Goal: Complete application form

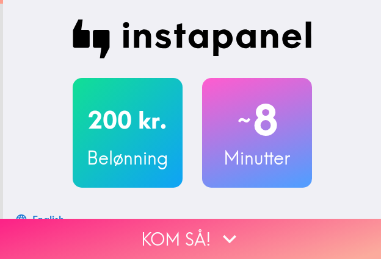
click at [309, 225] on button "Kom så!" at bounding box center [190, 239] width 381 height 40
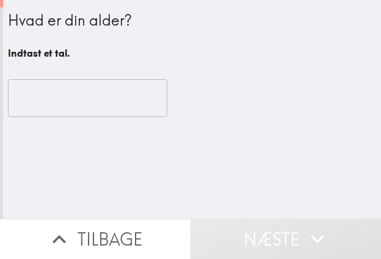
click at [104, 97] on input "number" at bounding box center [87, 98] width 159 height 38
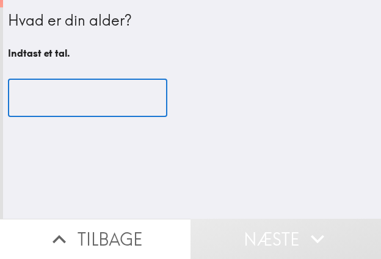
paste input "45"
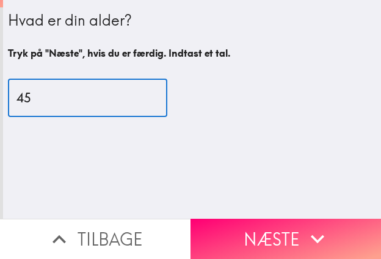
type input "45"
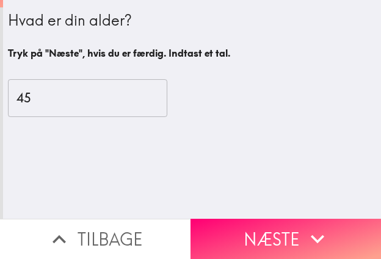
drag, startPoint x: 334, startPoint y: 233, endPoint x: 380, endPoint y: 240, distance: 46.2
click at [334, 233] on button "Næste" at bounding box center [285, 239] width 190 height 40
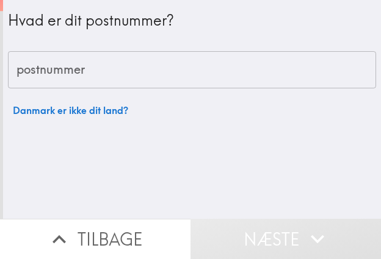
click at [115, 235] on button "Tilbage" at bounding box center [95, 239] width 190 height 40
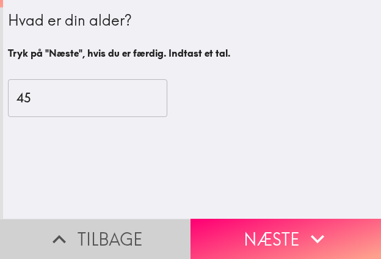
click at [115, 234] on button "Tilbage" at bounding box center [95, 239] width 190 height 40
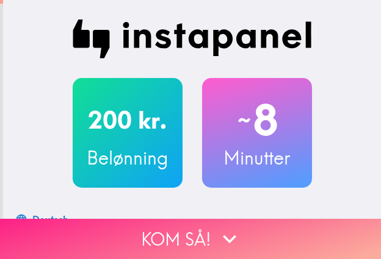
click at [216, 226] on icon "button" at bounding box center [229, 239] width 27 height 27
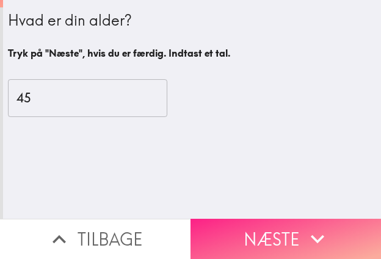
click at [270, 223] on button "Næste" at bounding box center [285, 239] width 190 height 40
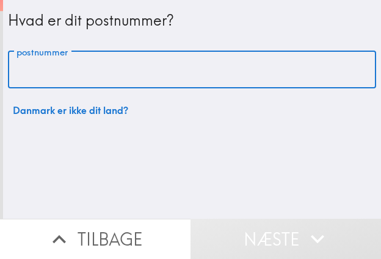
click at [116, 78] on input "postnummer" at bounding box center [192, 70] width 368 height 38
paste input "4281"
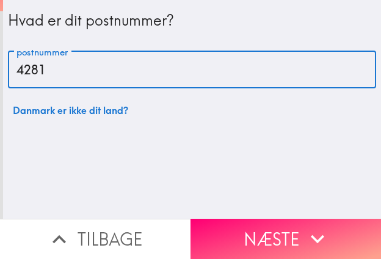
type input "4281"
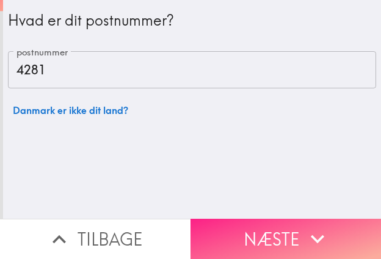
click at [323, 230] on icon "button" at bounding box center [317, 239] width 27 height 27
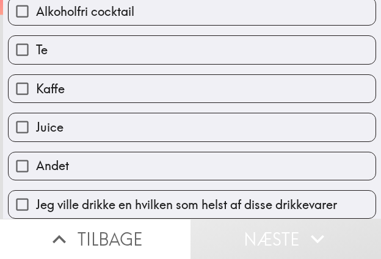
scroll to position [407, 0]
click at [292, 201] on span "Jeg ville drikke en hvilken som helst af disse drikkevarer" at bounding box center [186, 204] width 301 height 17
click at [36, 201] on input "Jeg ville drikke en hvilken som helst af disse drikkevarer" at bounding box center [22, 204] width 27 height 27
checkbox input "true"
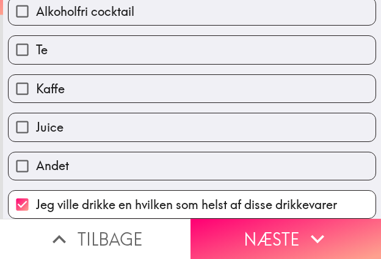
drag, startPoint x: 284, startPoint y: 224, endPoint x: 378, endPoint y: 225, distance: 94.6
click at [284, 223] on button "Næste" at bounding box center [285, 239] width 190 height 40
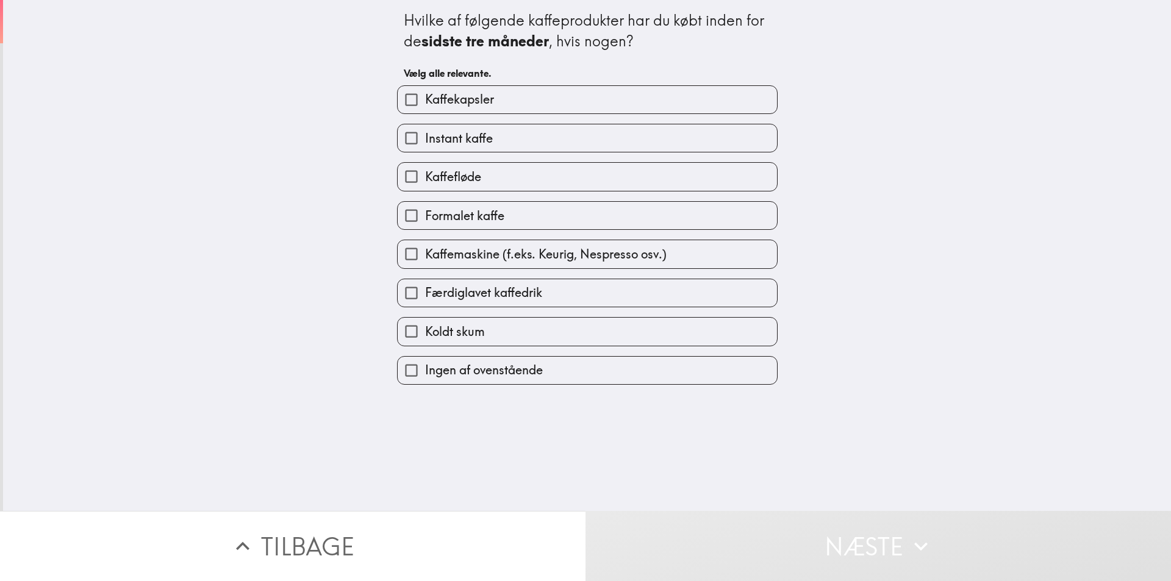
drag, startPoint x: 512, startPoint y: 210, endPoint x: 517, endPoint y: 185, distance: 26.2
click at [380, 211] on label "Formalet kaffe" at bounding box center [587, 215] width 379 height 27
click at [380, 211] on input "Formalet kaffe" at bounding box center [411, 215] width 27 height 27
checkbox input "true"
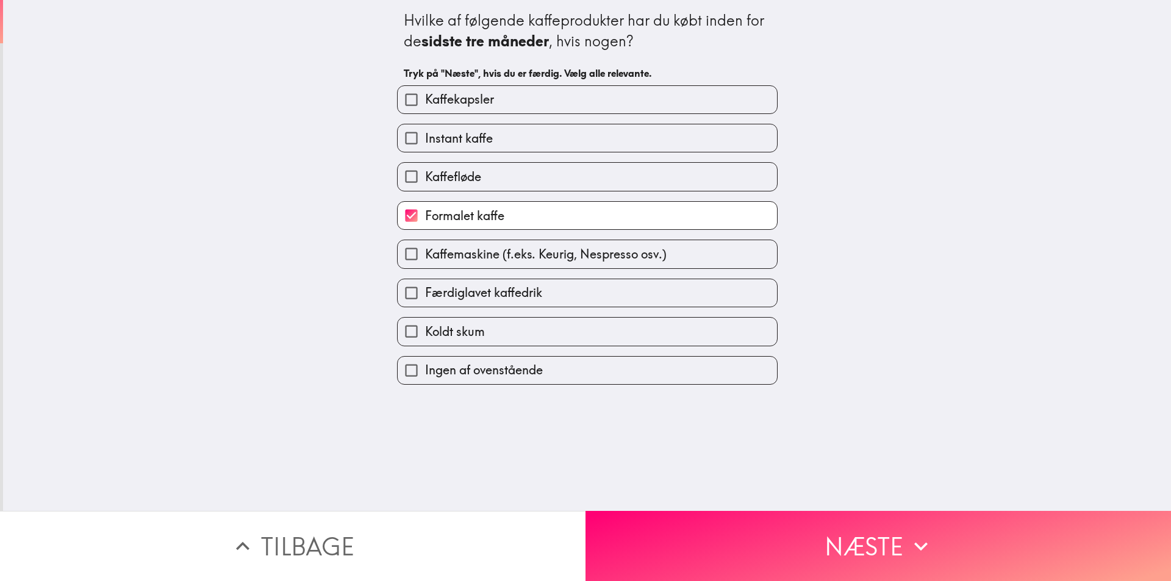
drag, startPoint x: 518, startPoint y: 181, endPoint x: 522, endPoint y: 138, distance: 42.9
click at [380, 178] on label "Kaffefløde" at bounding box center [587, 176] width 379 height 27
click at [380, 178] on input "Kaffefløde" at bounding box center [411, 176] width 27 height 27
checkbox input "true"
drag, startPoint x: 522, startPoint y: 138, endPoint x: 522, endPoint y: 103, distance: 34.8
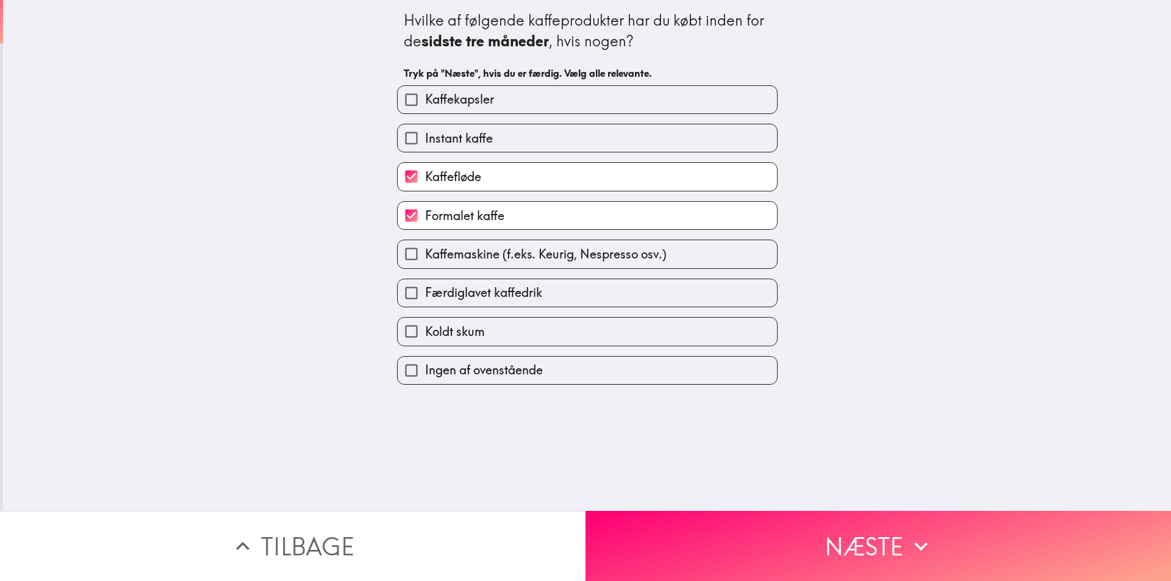
click at [380, 136] on label "Instant kaffe" at bounding box center [587, 137] width 379 height 27
click at [380, 136] on input "Instant kaffe" at bounding box center [411, 137] width 27 height 27
checkbox input "true"
click at [380, 103] on label "Kaffekapsler" at bounding box center [587, 99] width 379 height 27
click at [380, 103] on input "Kaffekapsler" at bounding box center [411, 99] width 27 height 27
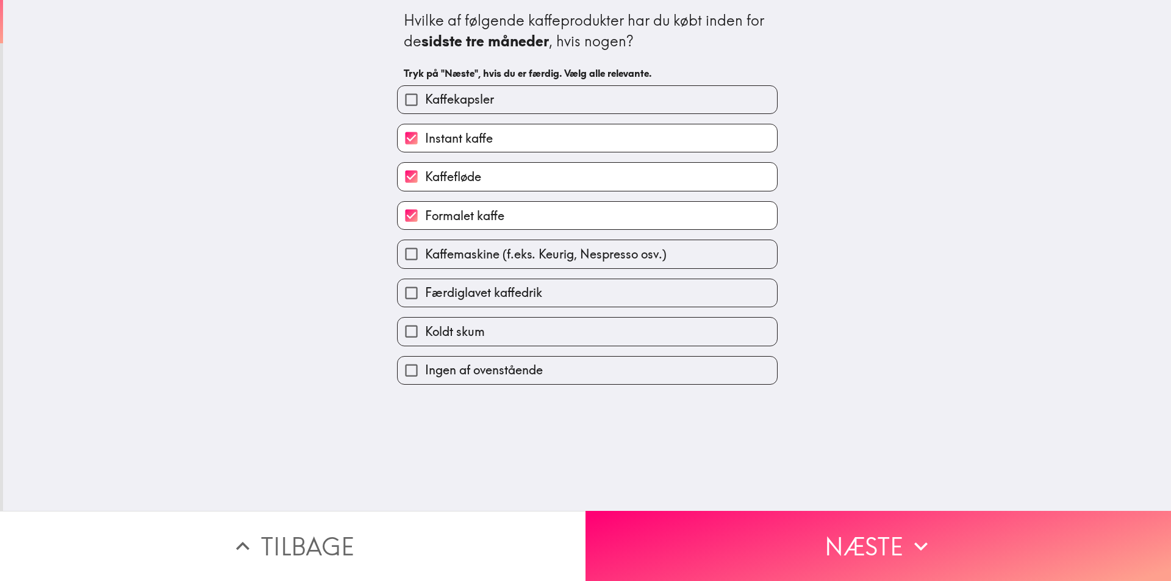
checkbox input "true"
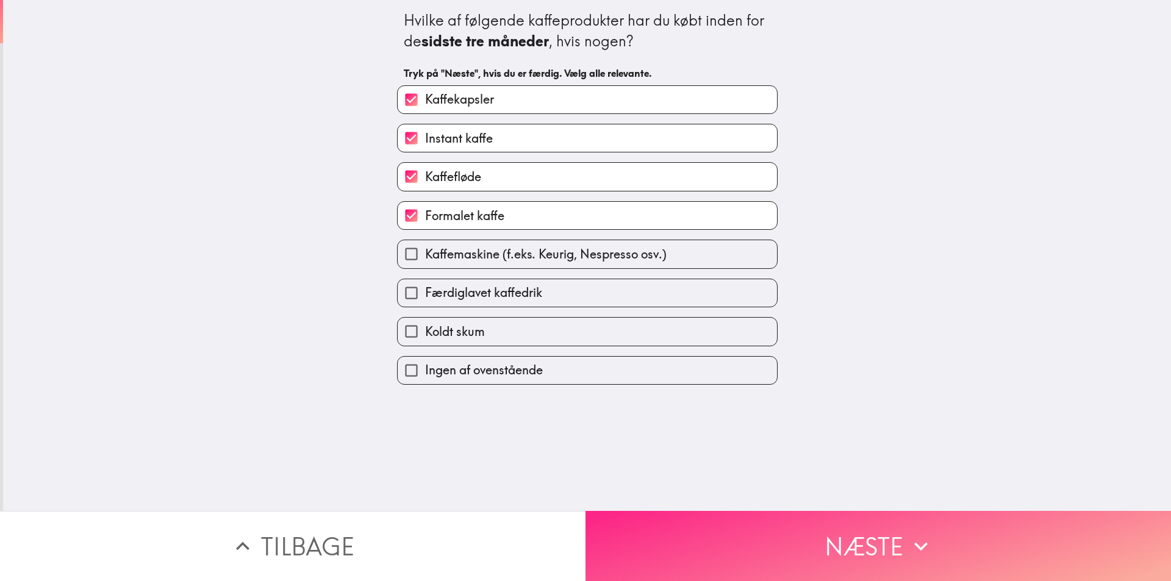
click at [380, 259] on button "Næste" at bounding box center [879, 546] width 586 height 70
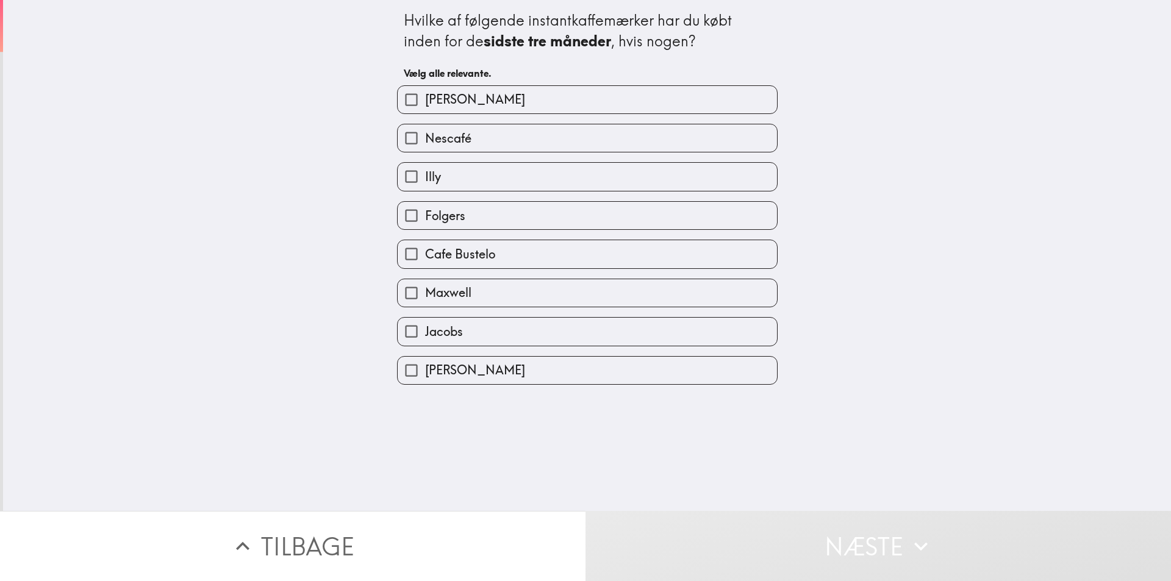
drag, startPoint x: 532, startPoint y: 135, endPoint x: 583, endPoint y: 261, distance: 135.5
click at [380, 135] on label "Nescafé" at bounding box center [587, 137] width 379 height 27
click at [380, 135] on input "Nescafé" at bounding box center [411, 137] width 27 height 27
checkbox input "true"
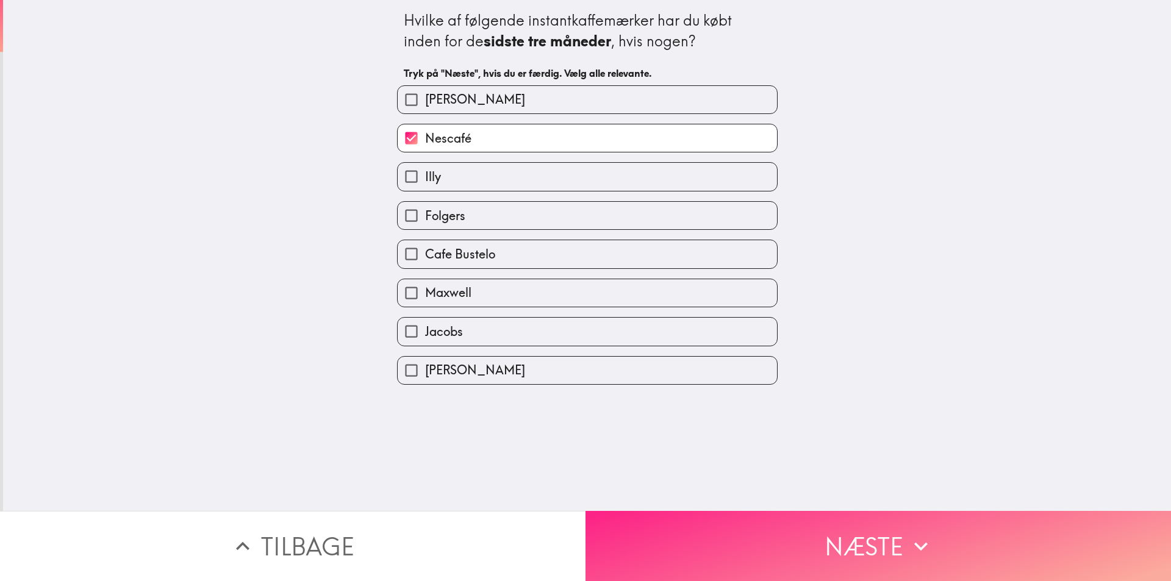
click at [380, 259] on button "Næste" at bounding box center [879, 546] width 586 height 70
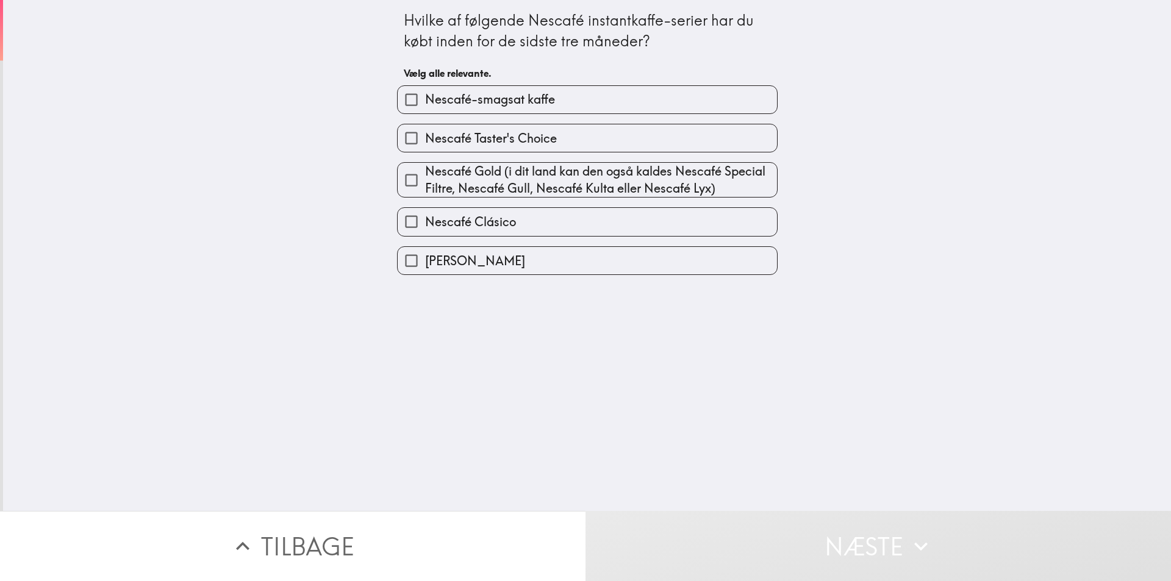
click at [380, 73] on h6 "Vælg alle relevante." at bounding box center [587, 72] width 367 height 13
click at [380, 90] on label "Nescafé-smagsat kaffe" at bounding box center [587, 99] width 379 height 27
click at [380, 90] on input "Nescafé-smagsat kaffe" at bounding box center [411, 99] width 27 height 27
checkbox input "true"
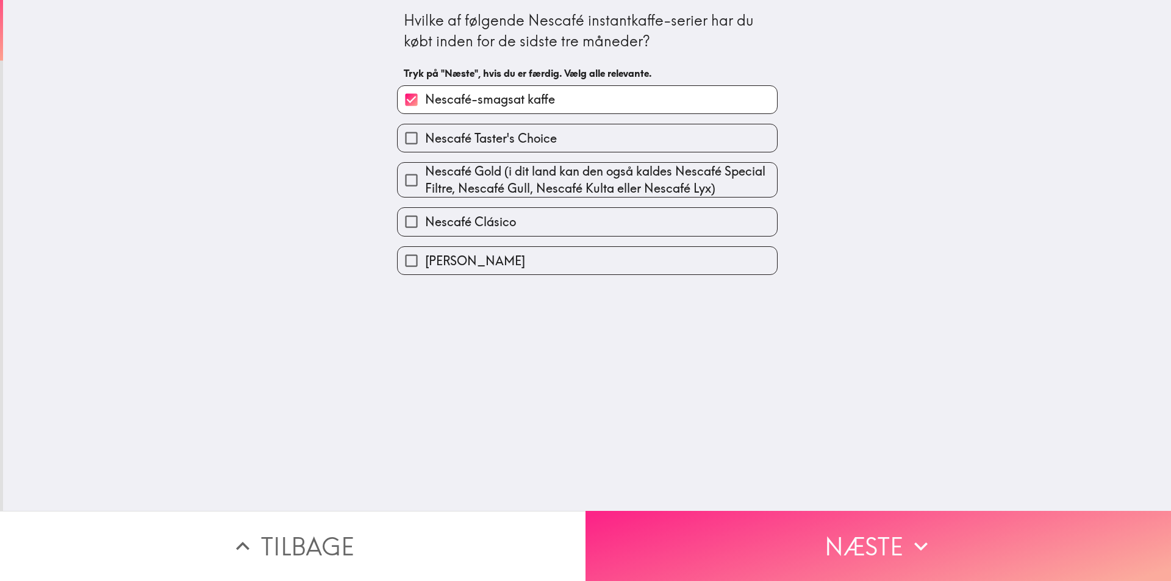
click at [380, 259] on button "Næste" at bounding box center [879, 546] width 586 height 70
